Goal: Register for event/course

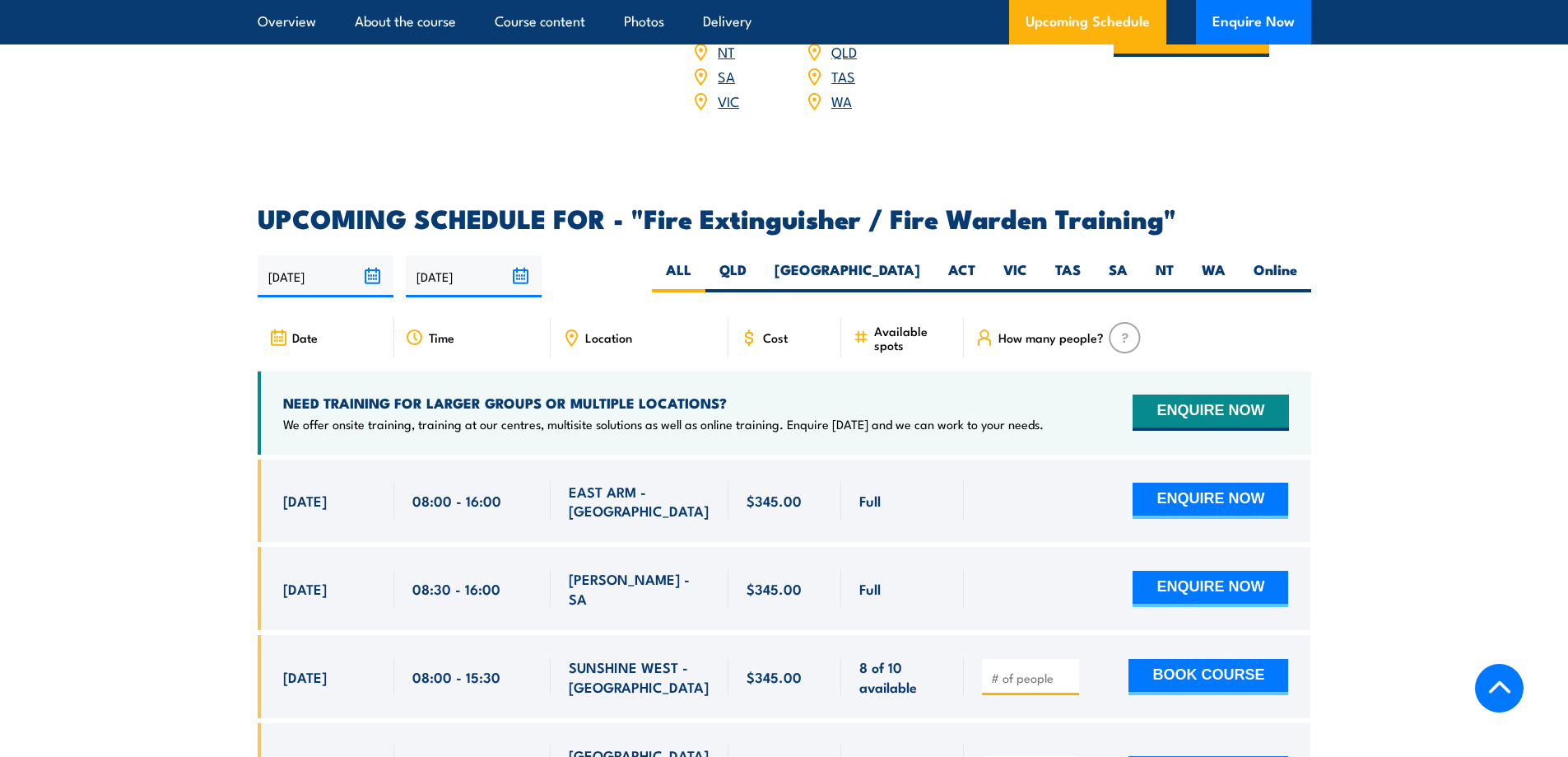
scroll to position [2552, 0]
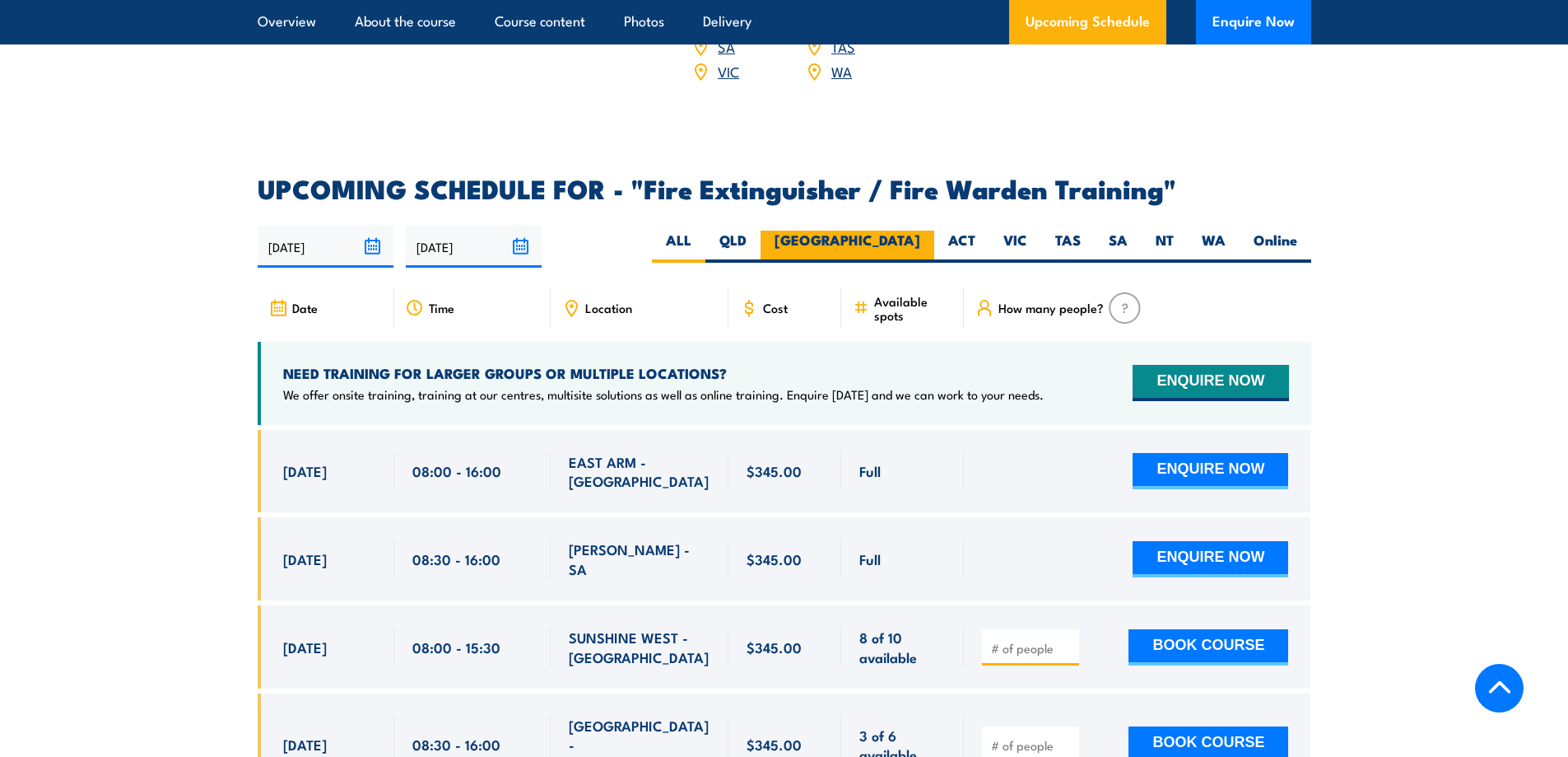
click at [895, 231] on label "[GEOGRAPHIC_DATA]" at bounding box center [848, 246] width 174 height 32
click at [921, 231] on input "[GEOGRAPHIC_DATA]" at bounding box center [926, 236] width 10 height 10
radio input "true"
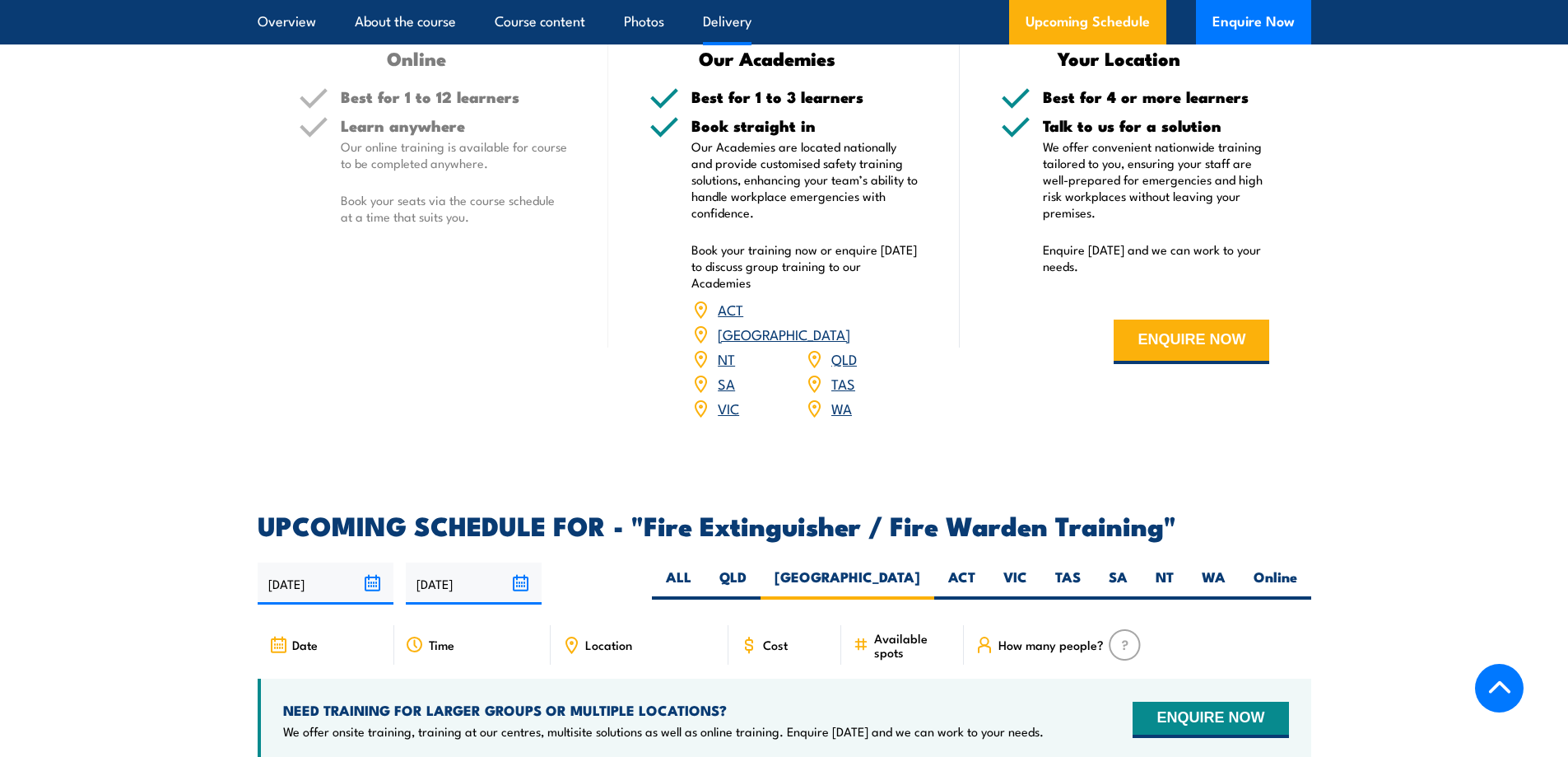
scroll to position [1963, 0]
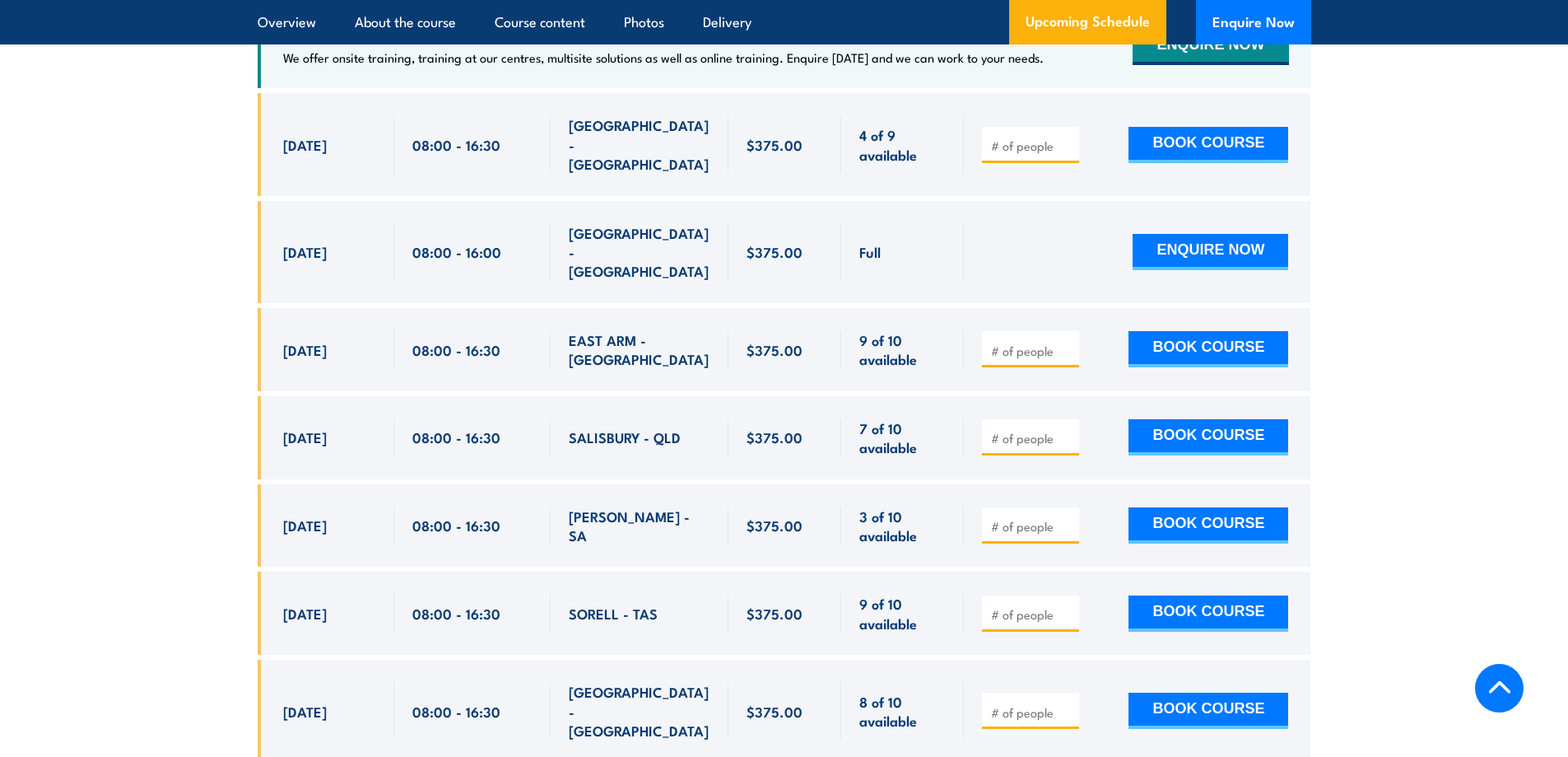
scroll to position [2635, 0]
